Goal: Check status: Check status

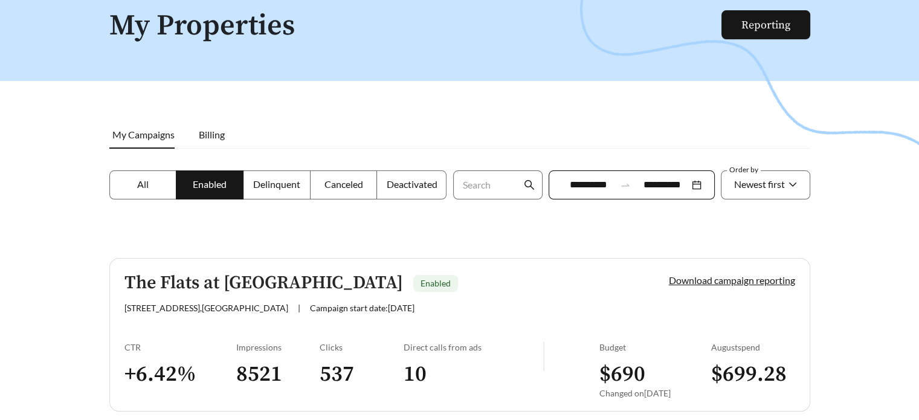
scroll to position [121, 0]
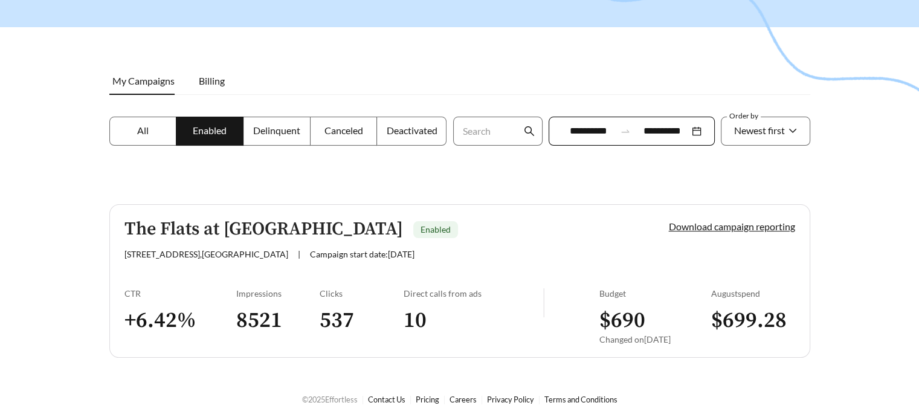
click at [613, 132] on input "**********" at bounding box center [589, 131] width 54 height 14
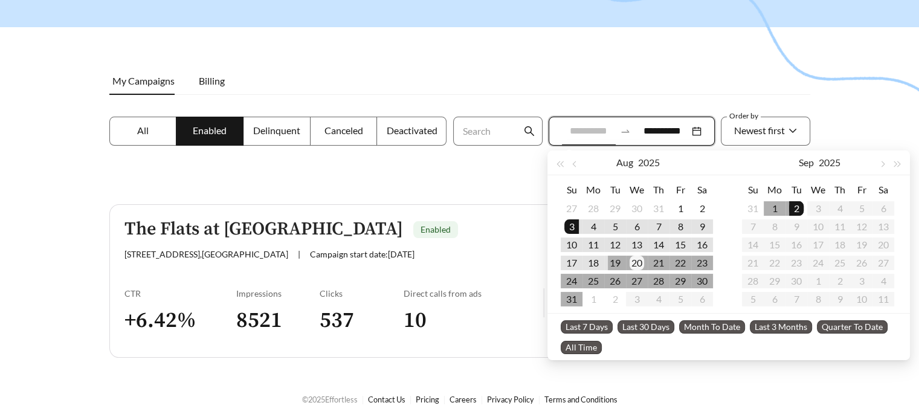
type input "**********"
click at [636, 261] on div "20" at bounding box center [636, 263] width 14 height 14
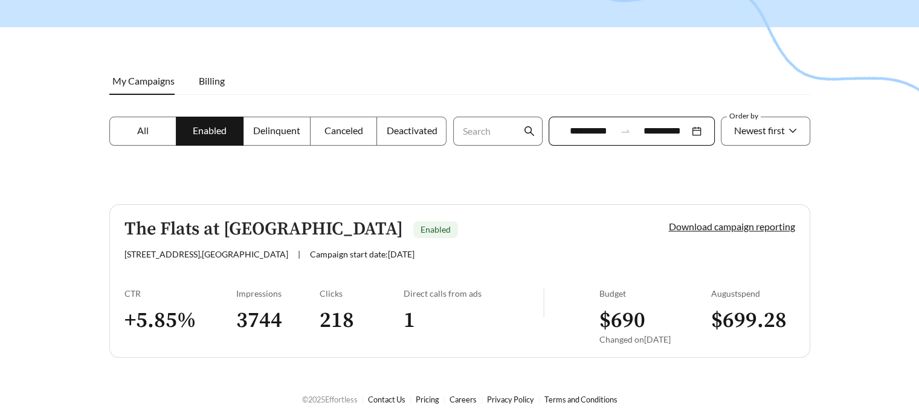
drag, startPoint x: 104, startPoint y: 137, endPoint x: 103, endPoint y: 280, distance: 142.6
click at [103, 280] on div at bounding box center [459, 128] width 919 height 420
click at [131, 294] on div "CTR" at bounding box center [180, 293] width 112 height 10
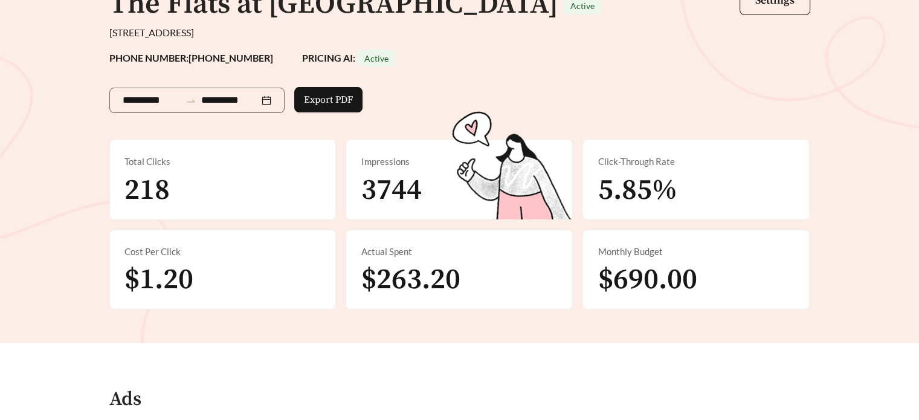
scroll to position [120, 0]
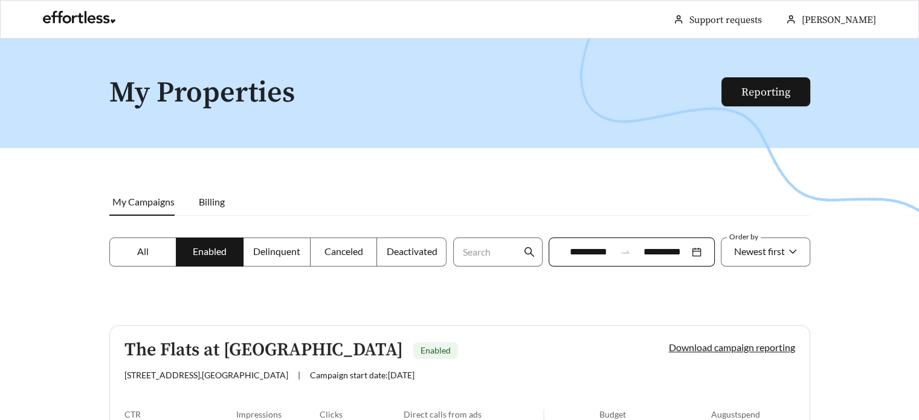
scroll to position [121, 0]
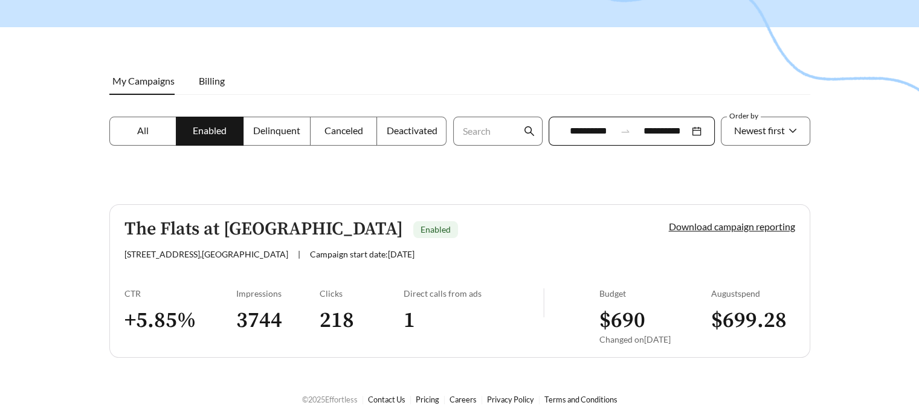
click at [409, 317] on h3 "1" at bounding box center [474, 320] width 140 height 27
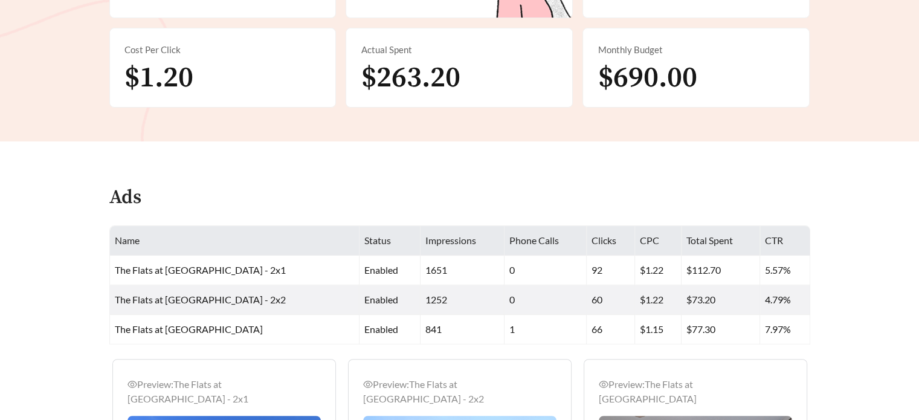
scroll to position [326, 0]
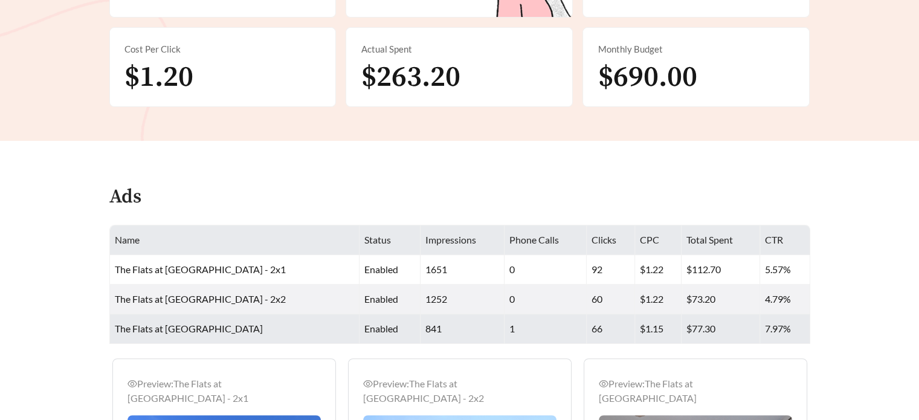
click at [504, 330] on td "1" at bounding box center [545, 329] width 82 height 30
click at [504, 327] on td "1" at bounding box center [545, 329] width 82 height 30
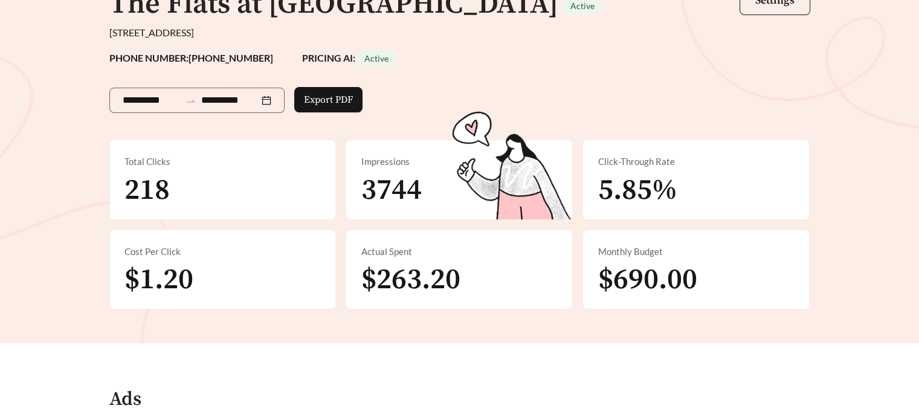
scroll to position [126, 0]
